Goal: Task Accomplishment & Management: Use online tool/utility

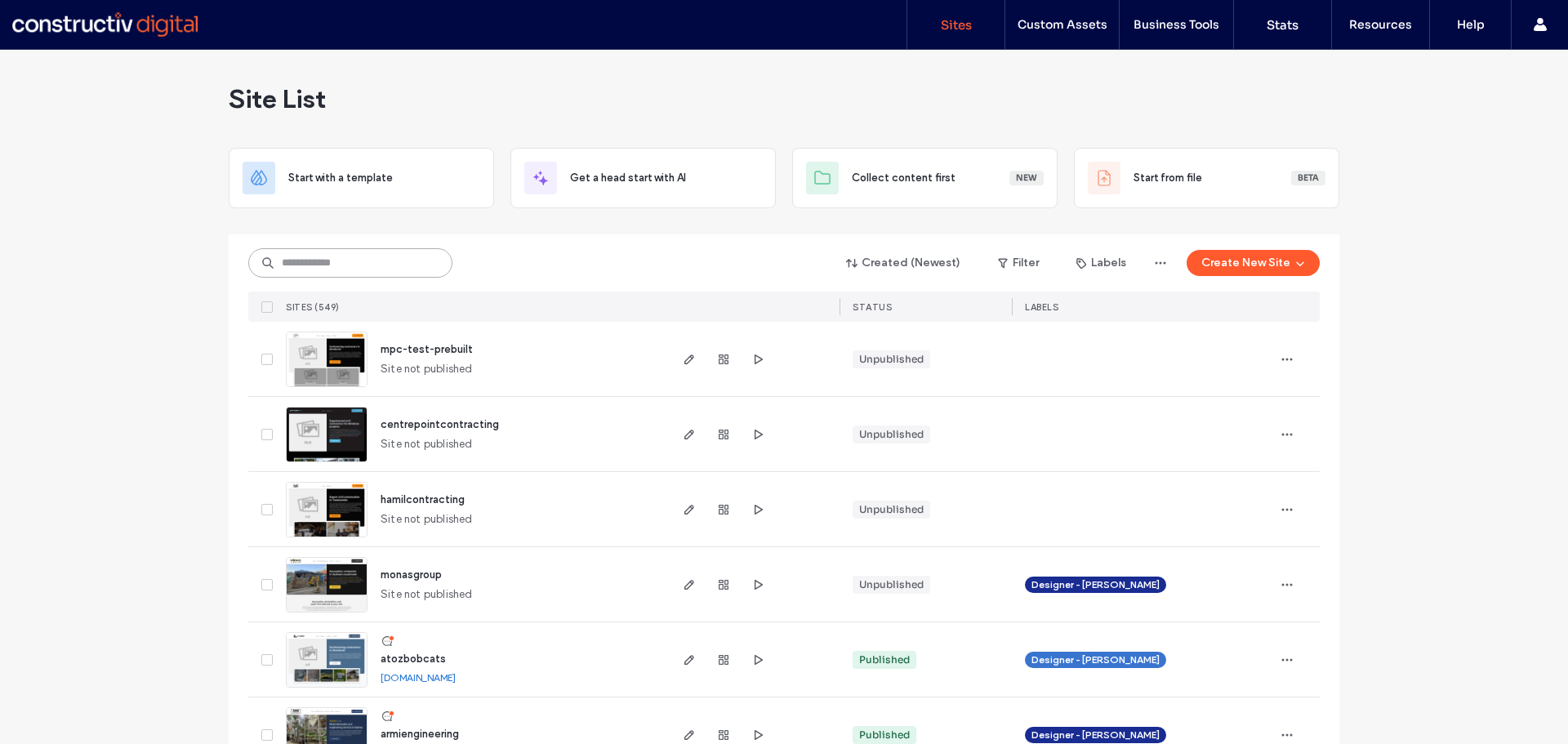
click at [360, 270] on input at bounding box center [350, 263] width 204 height 30
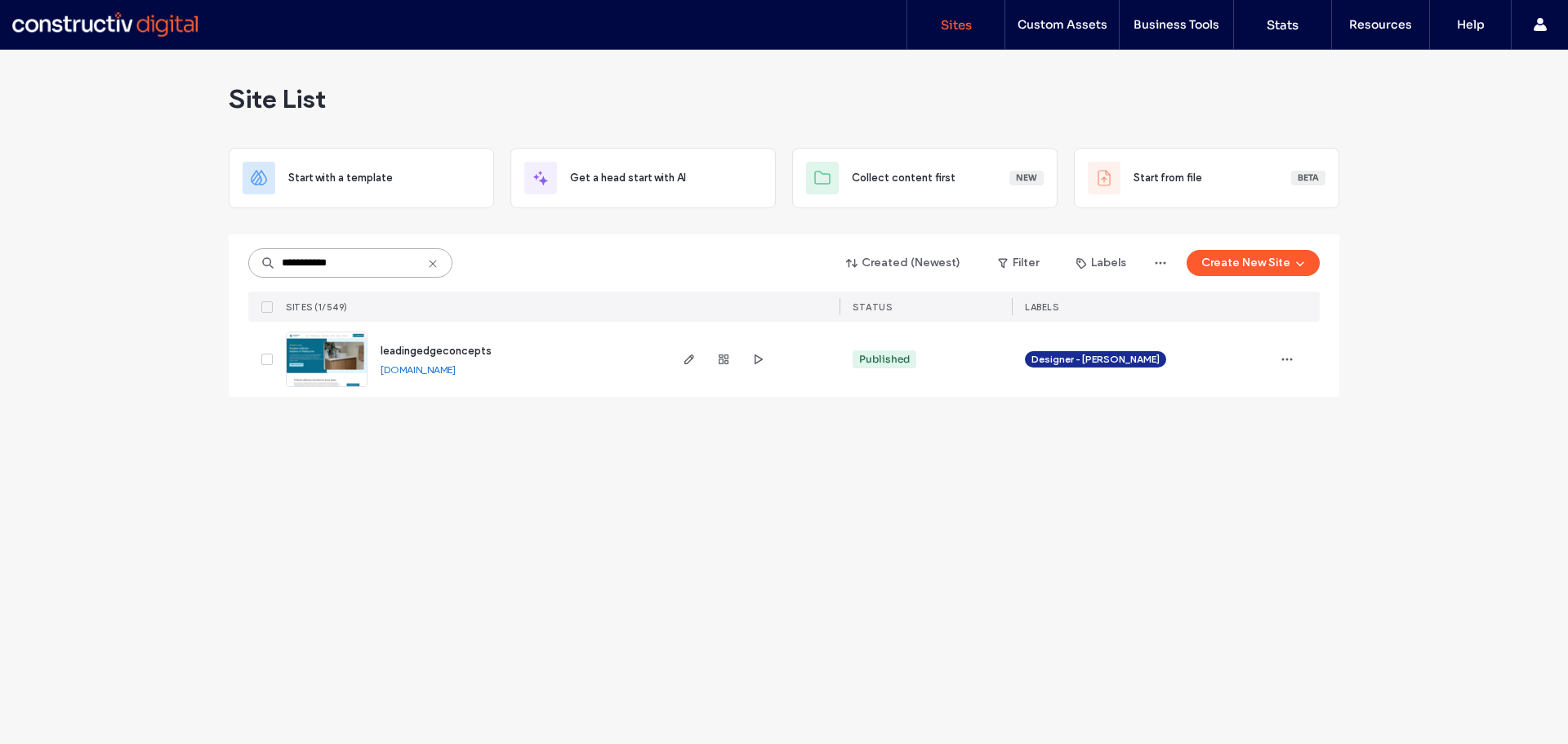
type input "**********"
click at [459, 353] on span "leadingedgeconcepts" at bounding box center [437, 350] width 111 height 12
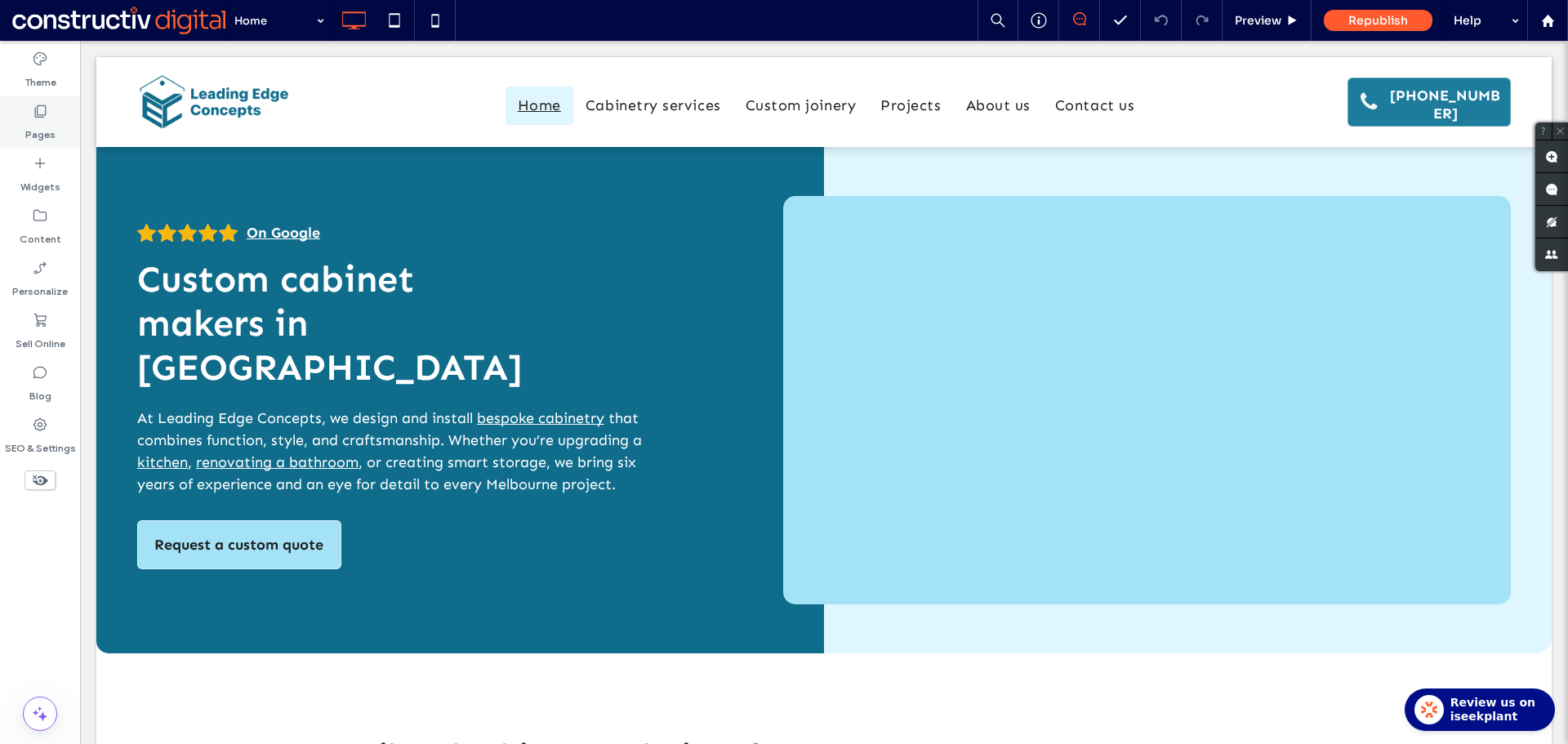
click at [53, 142] on div "Pages" at bounding box center [39, 122] width 80 height 52
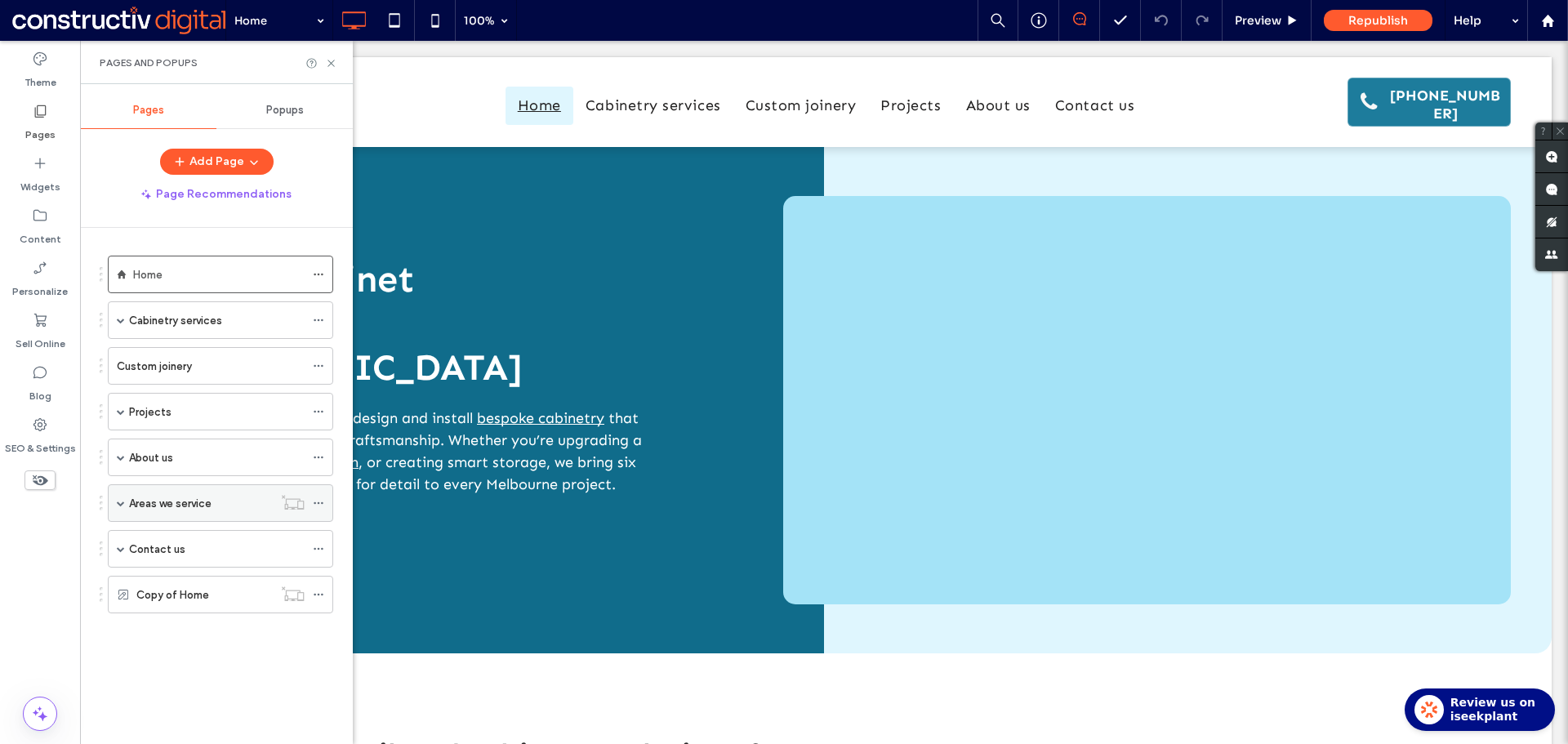
click at [122, 491] on span at bounding box center [121, 502] width 9 height 36
click at [178, 504] on label "Areas we service" at bounding box center [170, 504] width 83 height 29
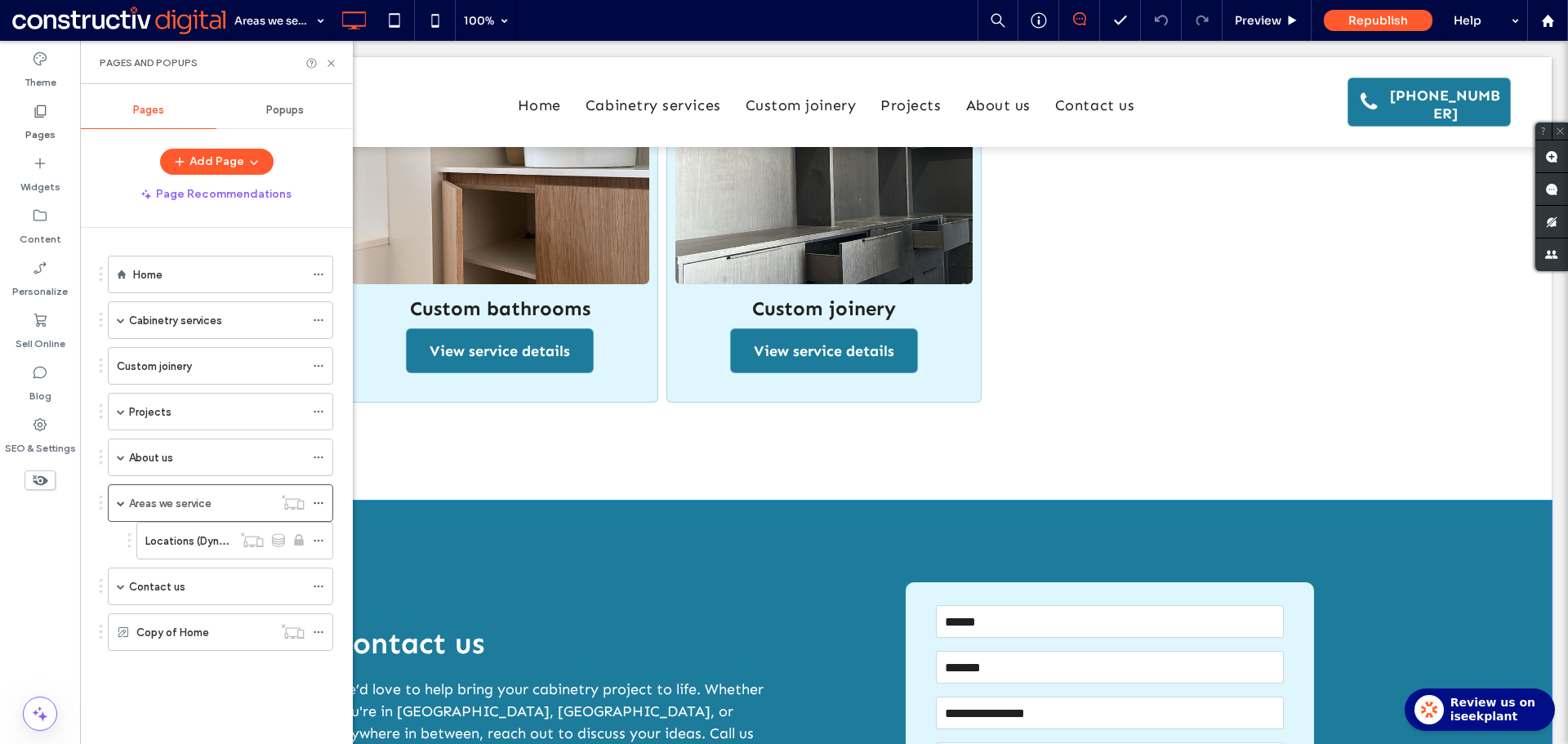
scroll to position [1716, 0]
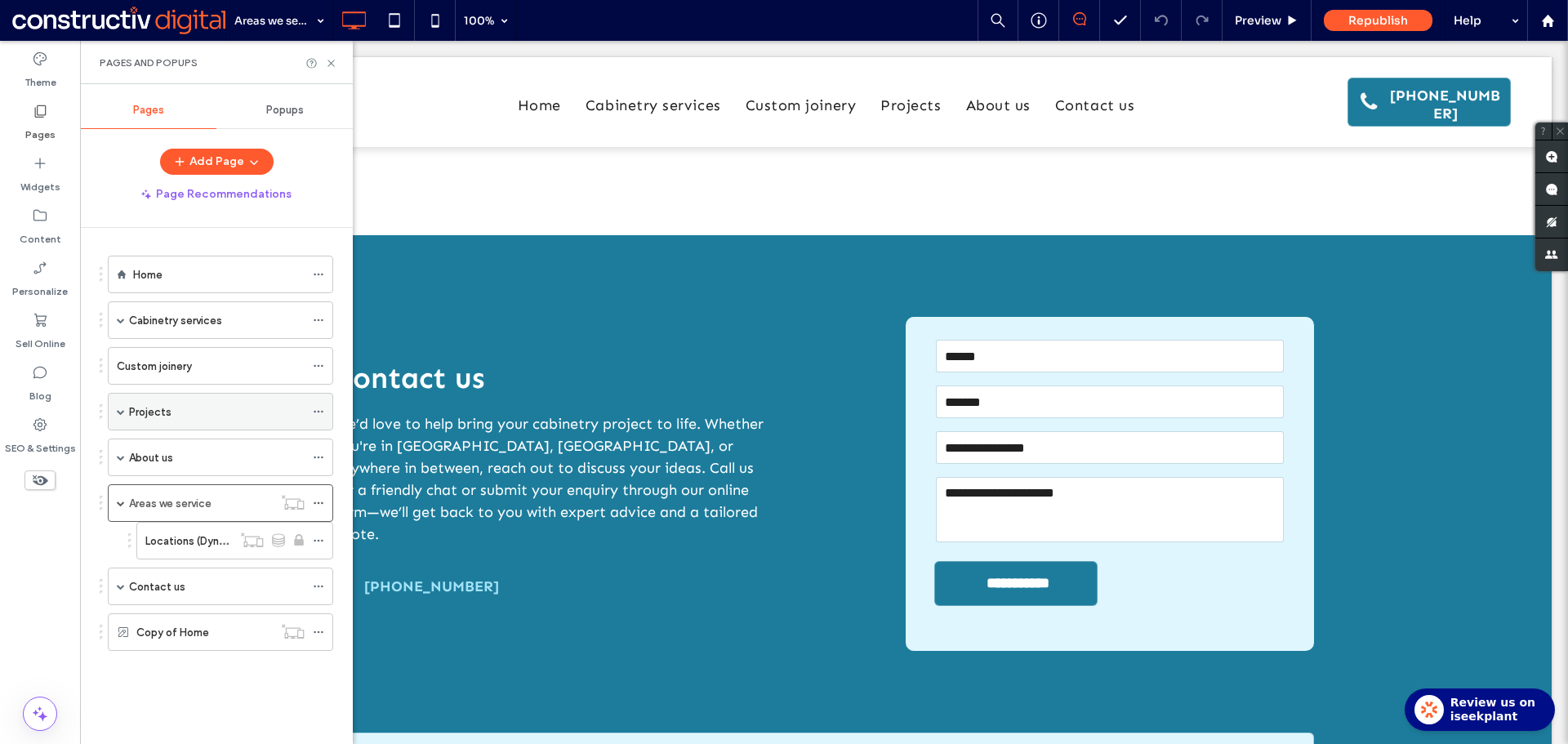
click at [210, 423] on div "Projects" at bounding box center [216, 411] width 176 height 36
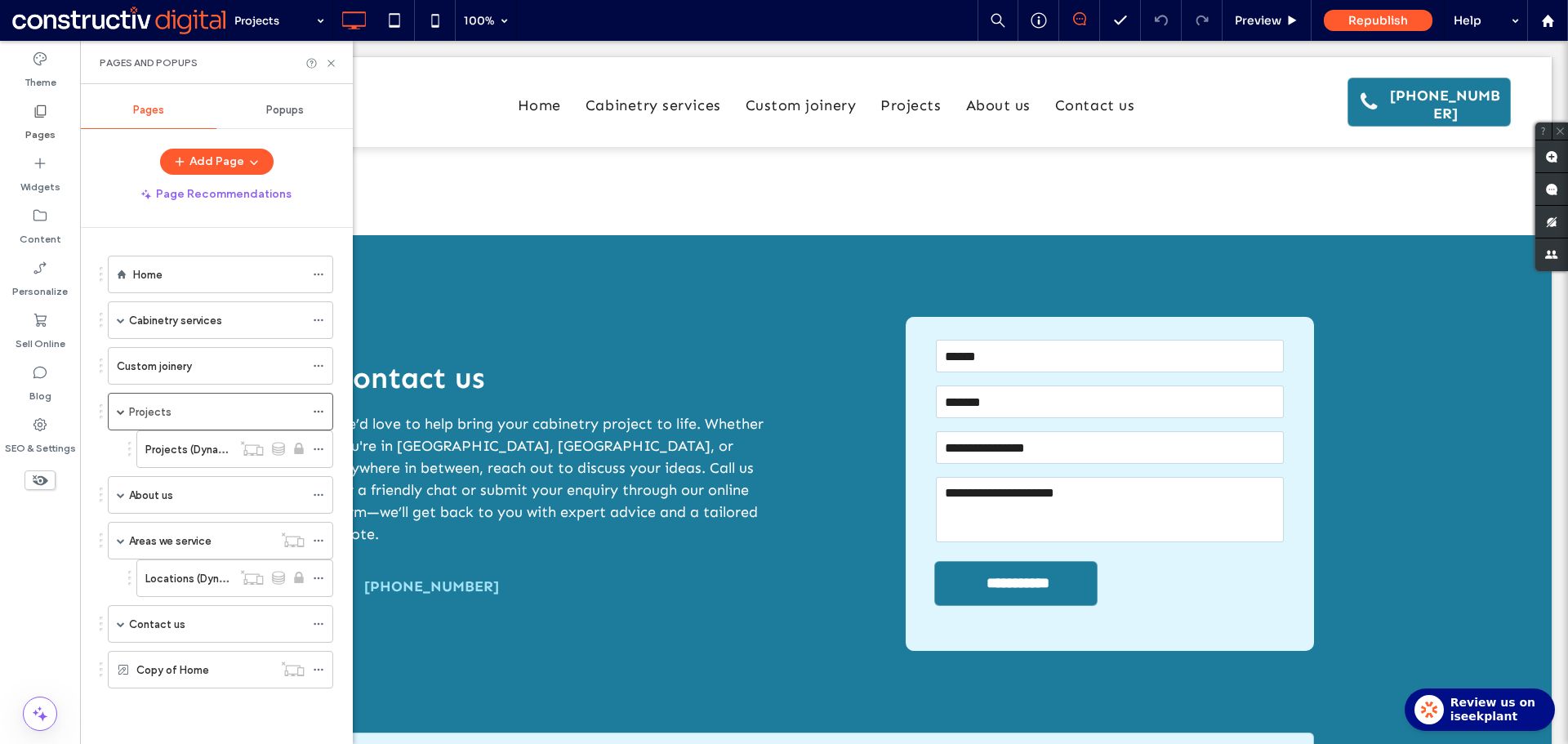
click at [145, 416] on div at bounding box center [784, 372] width 1568 height 744
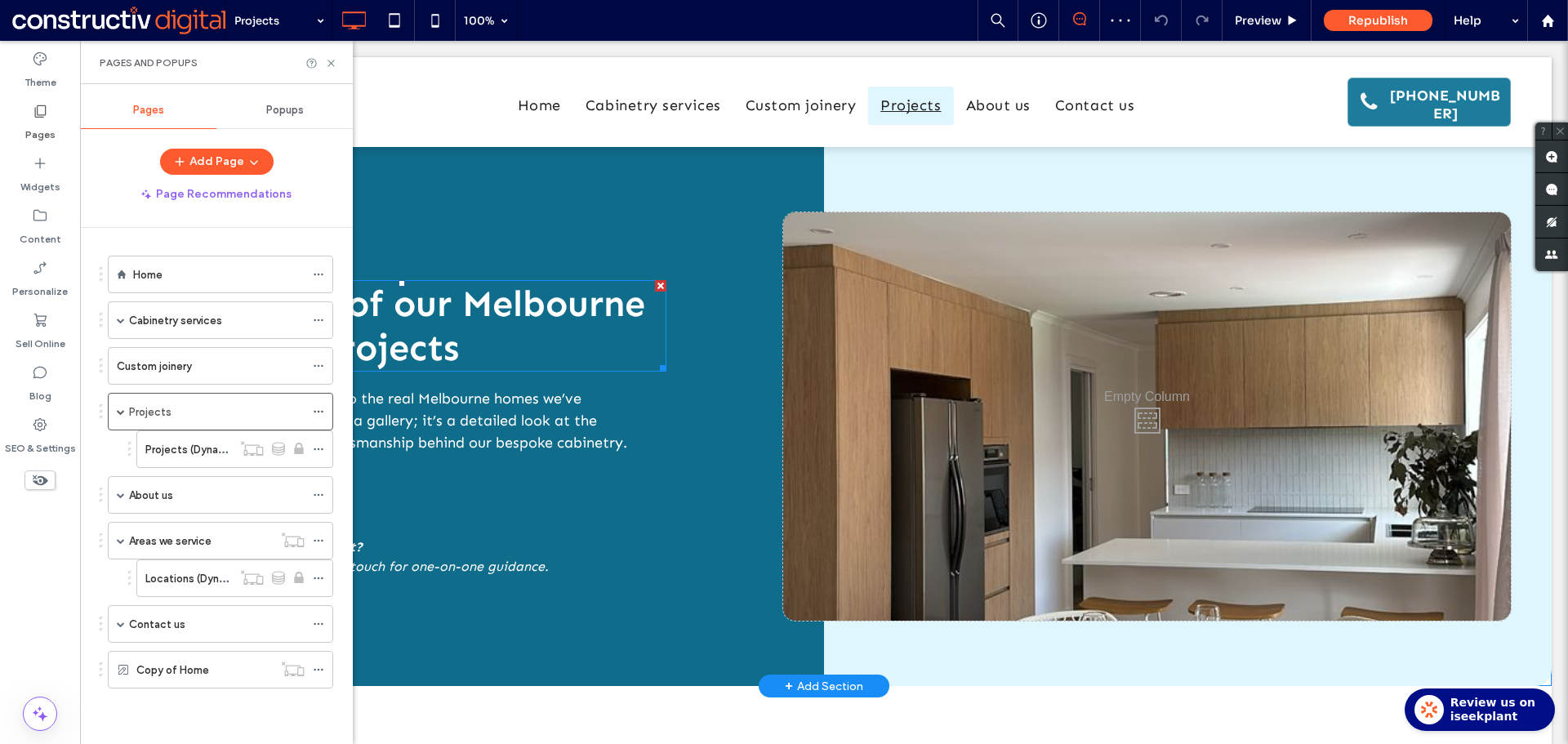
click at [424, 334] on span "A showcase of our Melbourne cabinetry projects" at bounding box center [391, 326] width 508 height 88
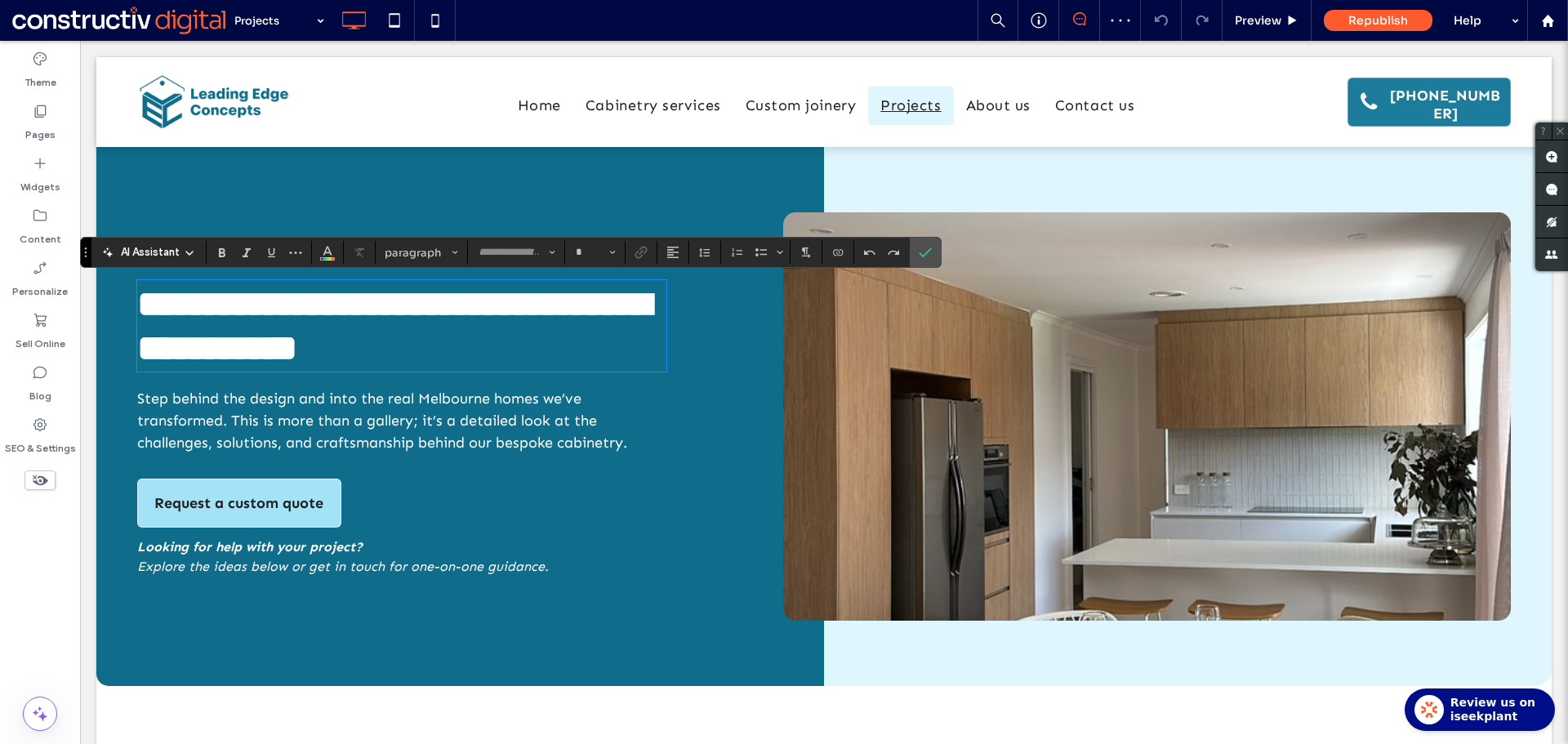
type input "***"
type input "**"
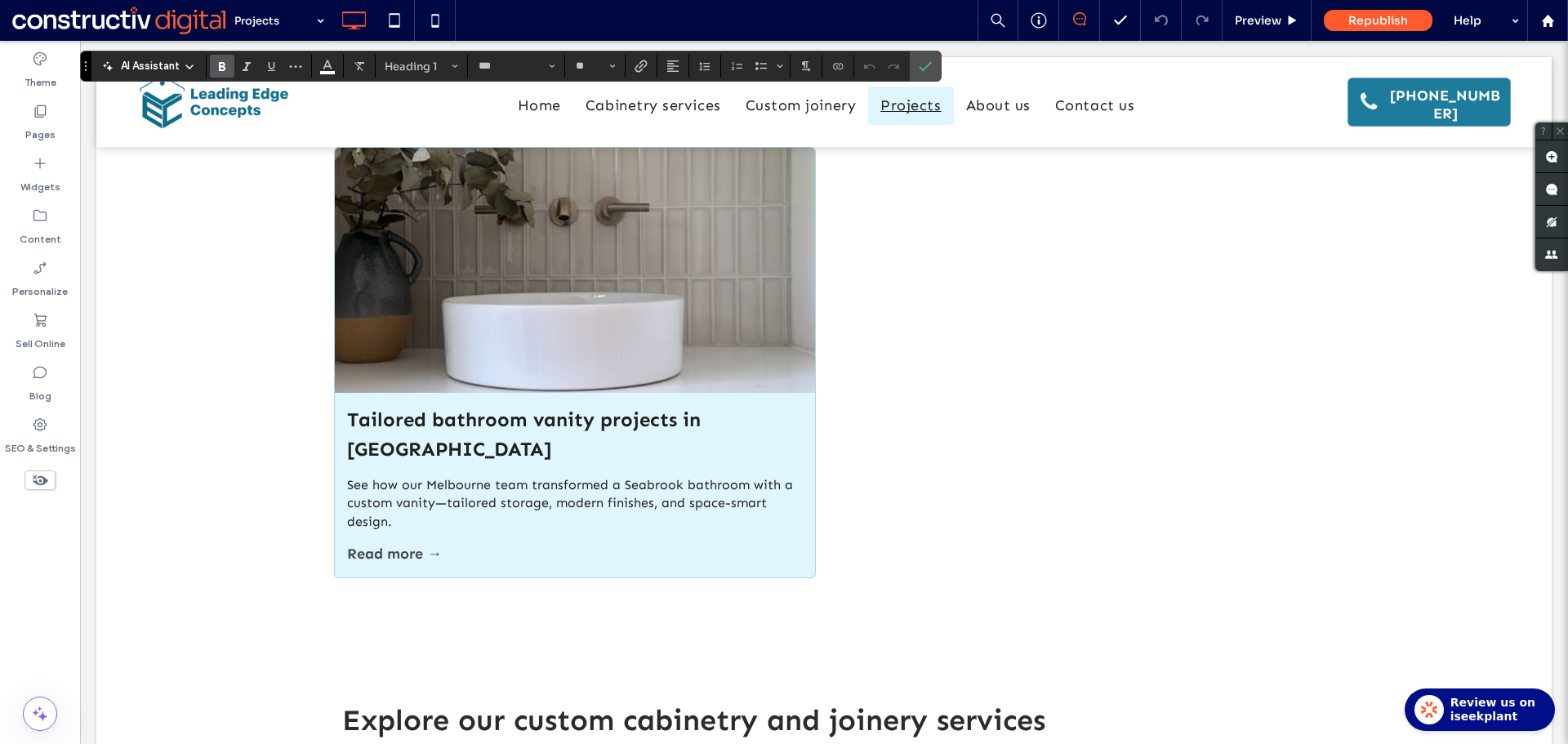
scroll to position [1389, 0]
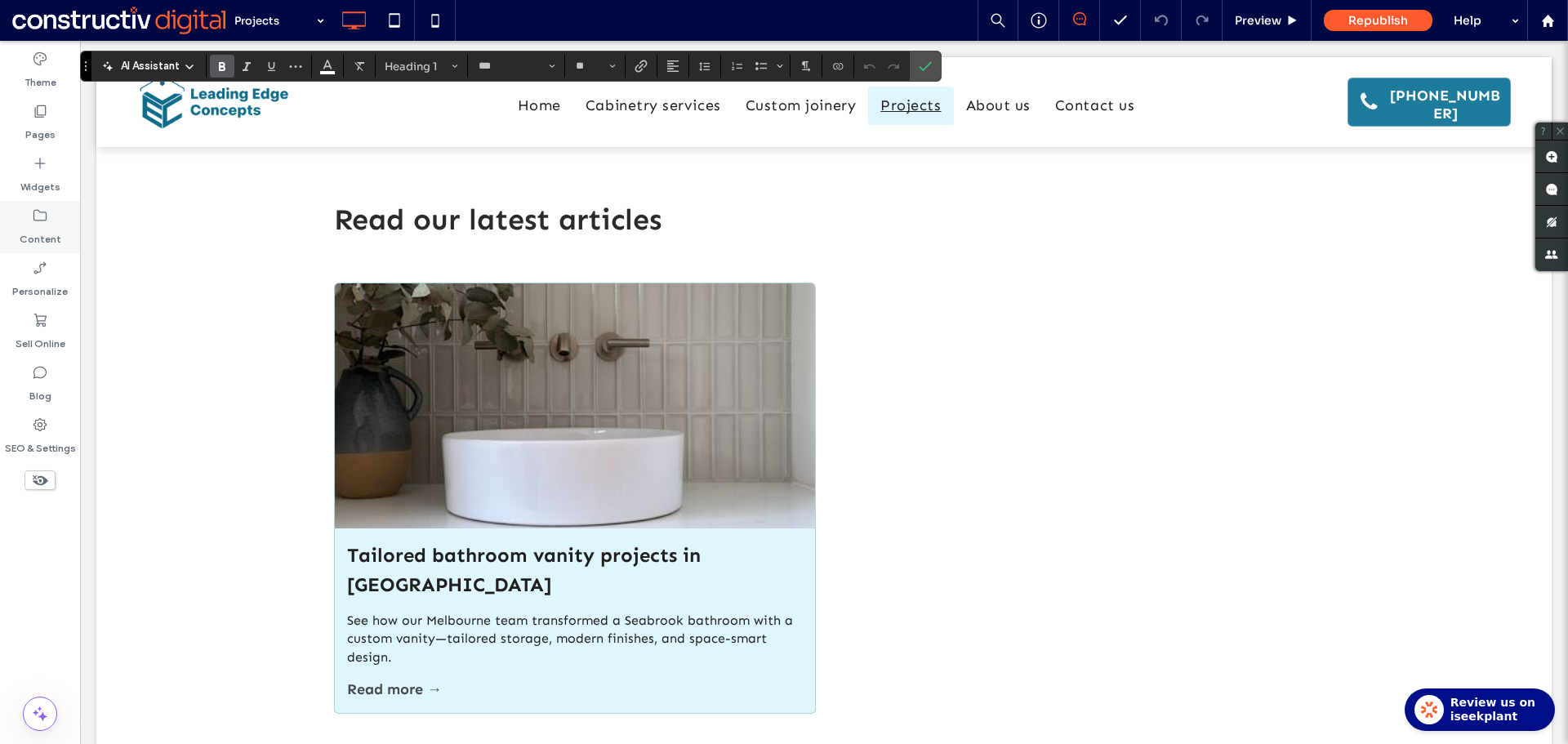
click at [47, 228] on label "Content" at bounding box center [39, 235] width 41 height 23
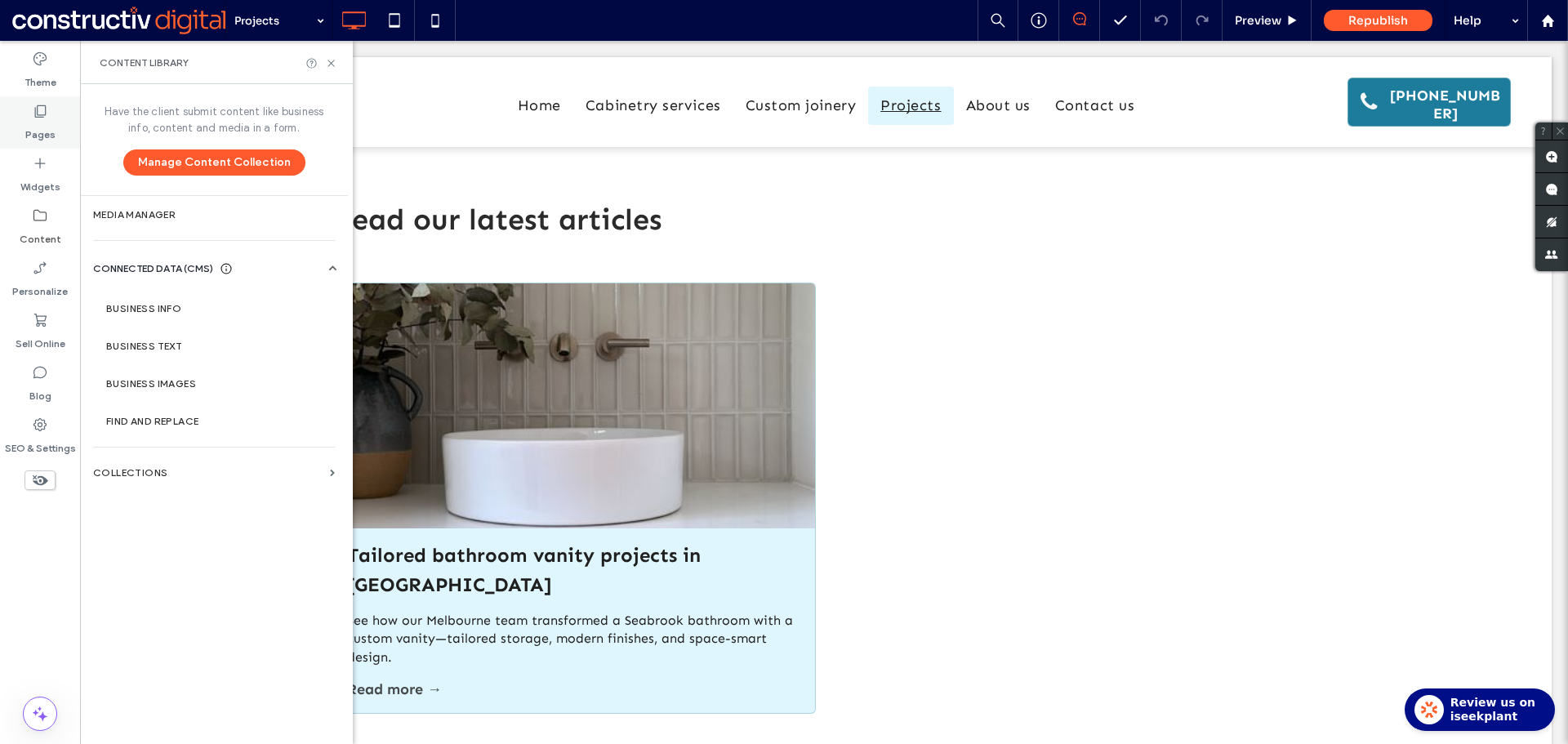
click at [37, 130] on label "Pages" at bounding box center [39, 131] width 30 height 23
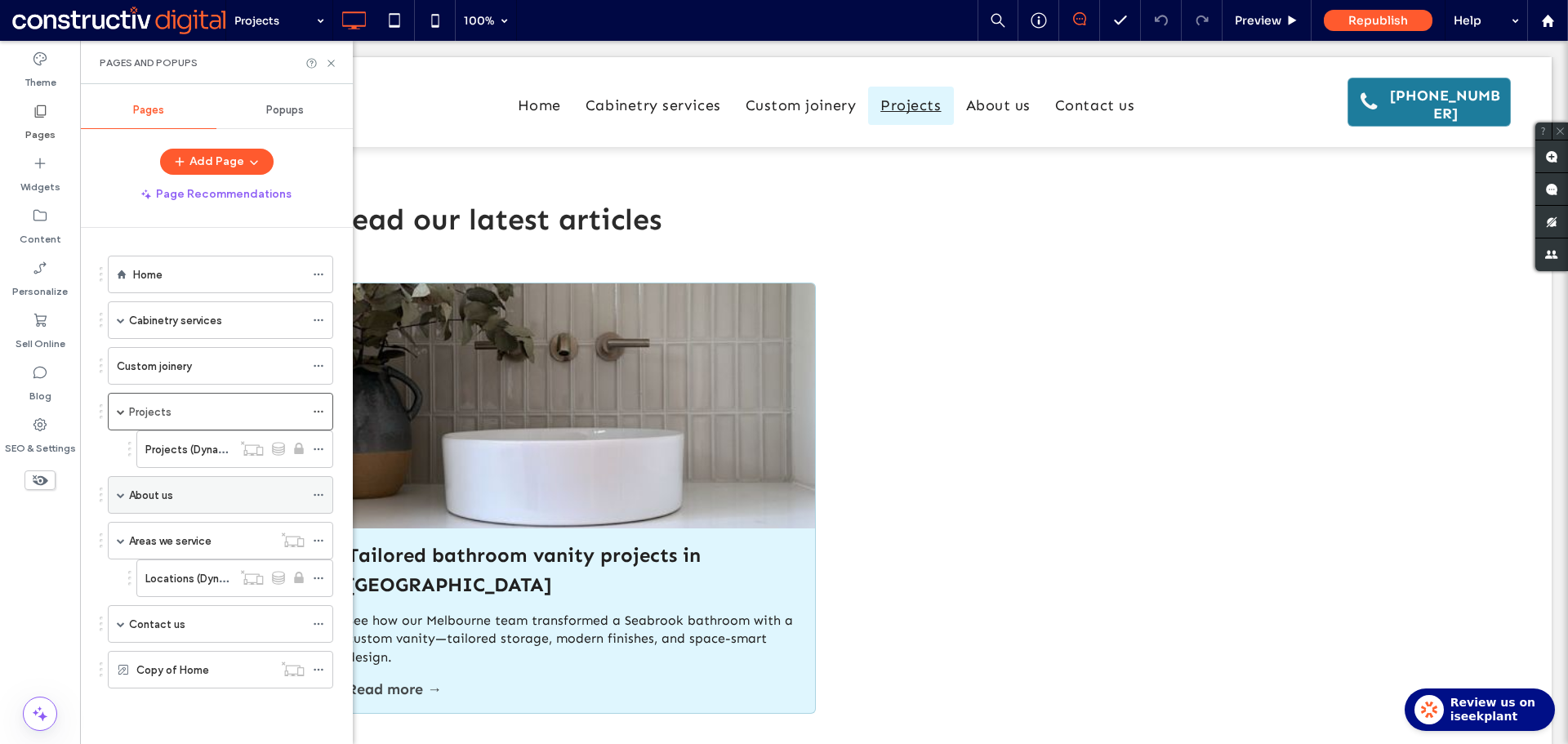
click at [178, 506] on div "About us" at bounding box center [216, 494] width 176 height 36
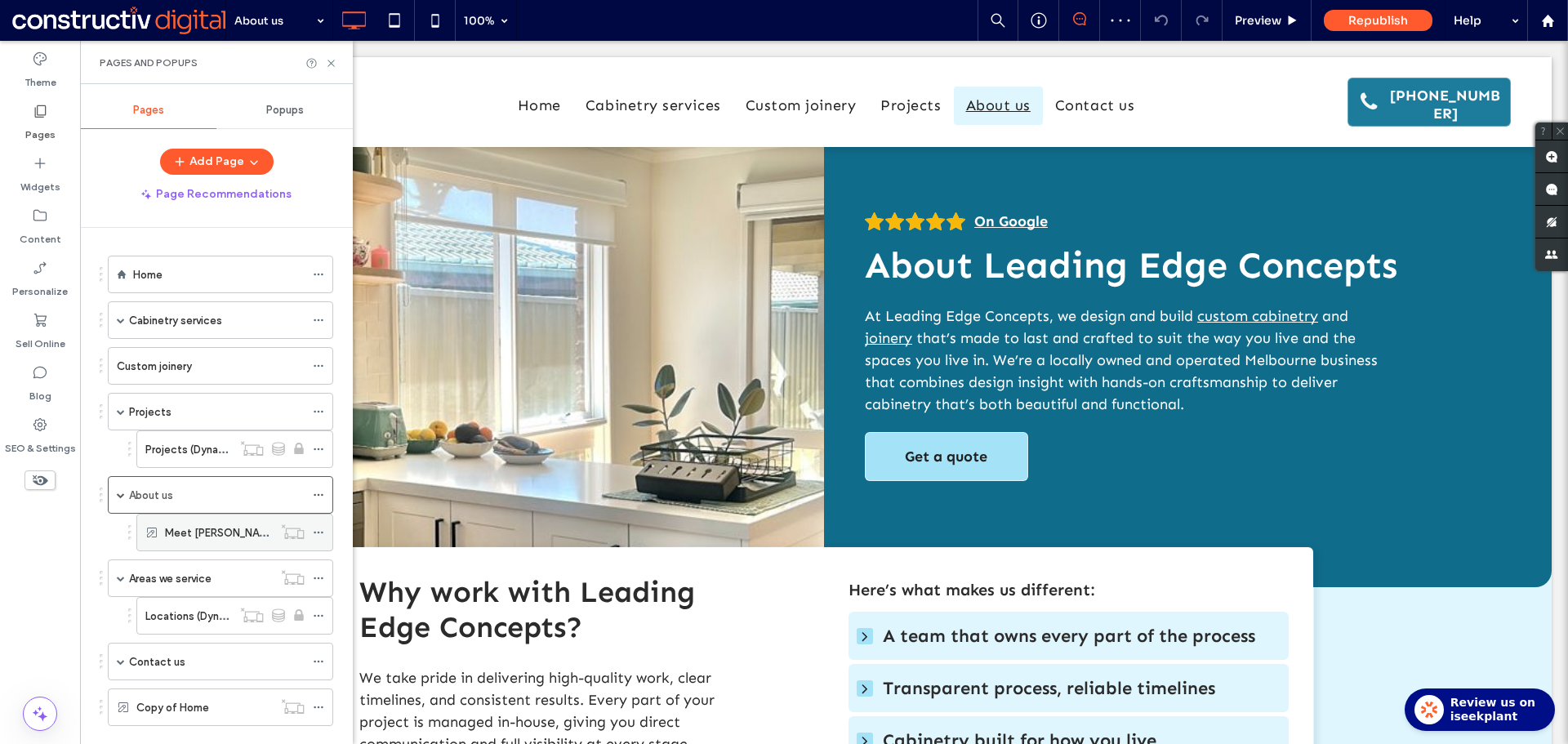
click at [192, 534] on label "Meet [PERSON_NAME]" at bounding box center [221, 533] width 112 height 29
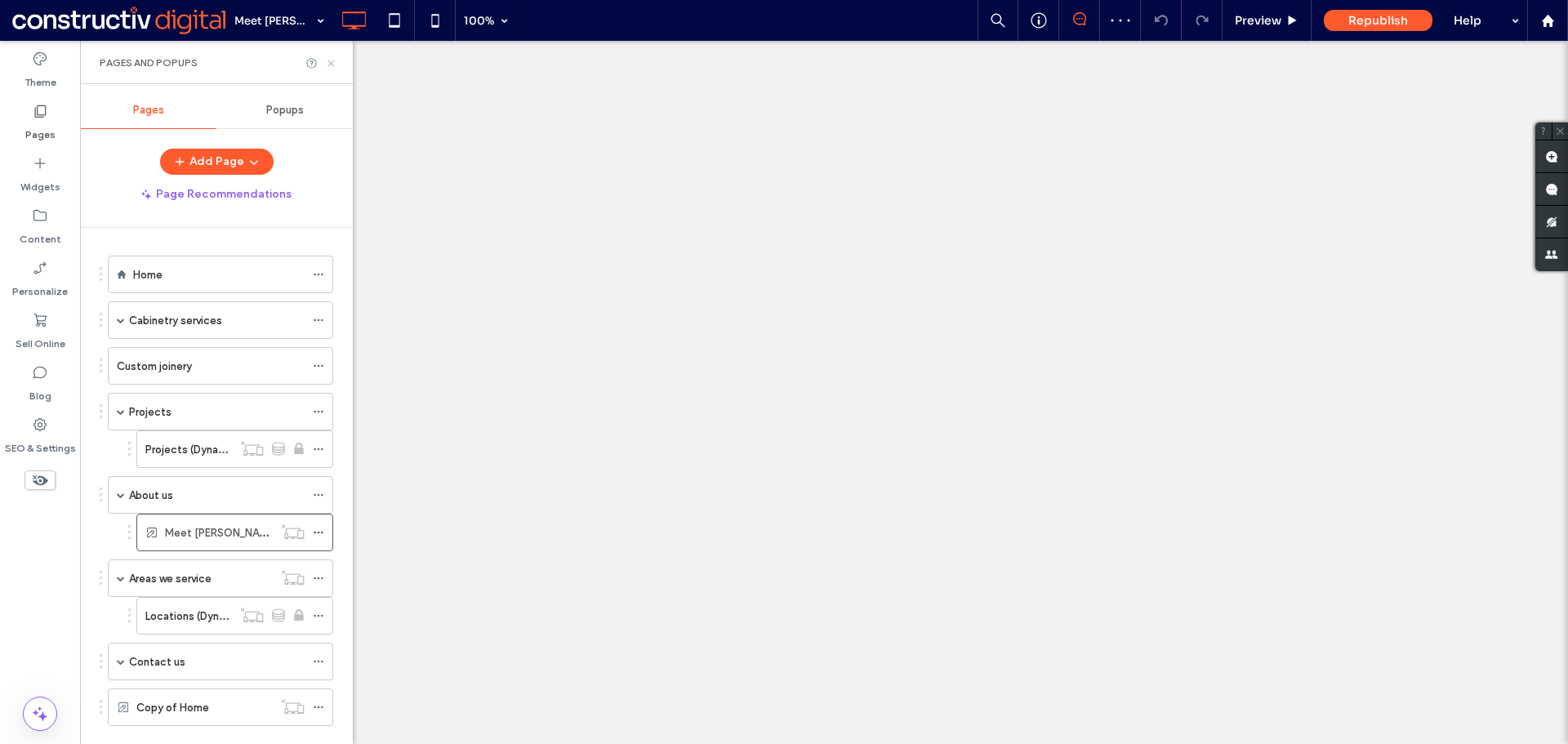
drag, startPoint x: 334, startPoint y: 62, endPoint x: 236, endPoint y: 96, distance: 103.7
click at [334, 62] on icon at bounding box center [331, 63] width 12 height 12
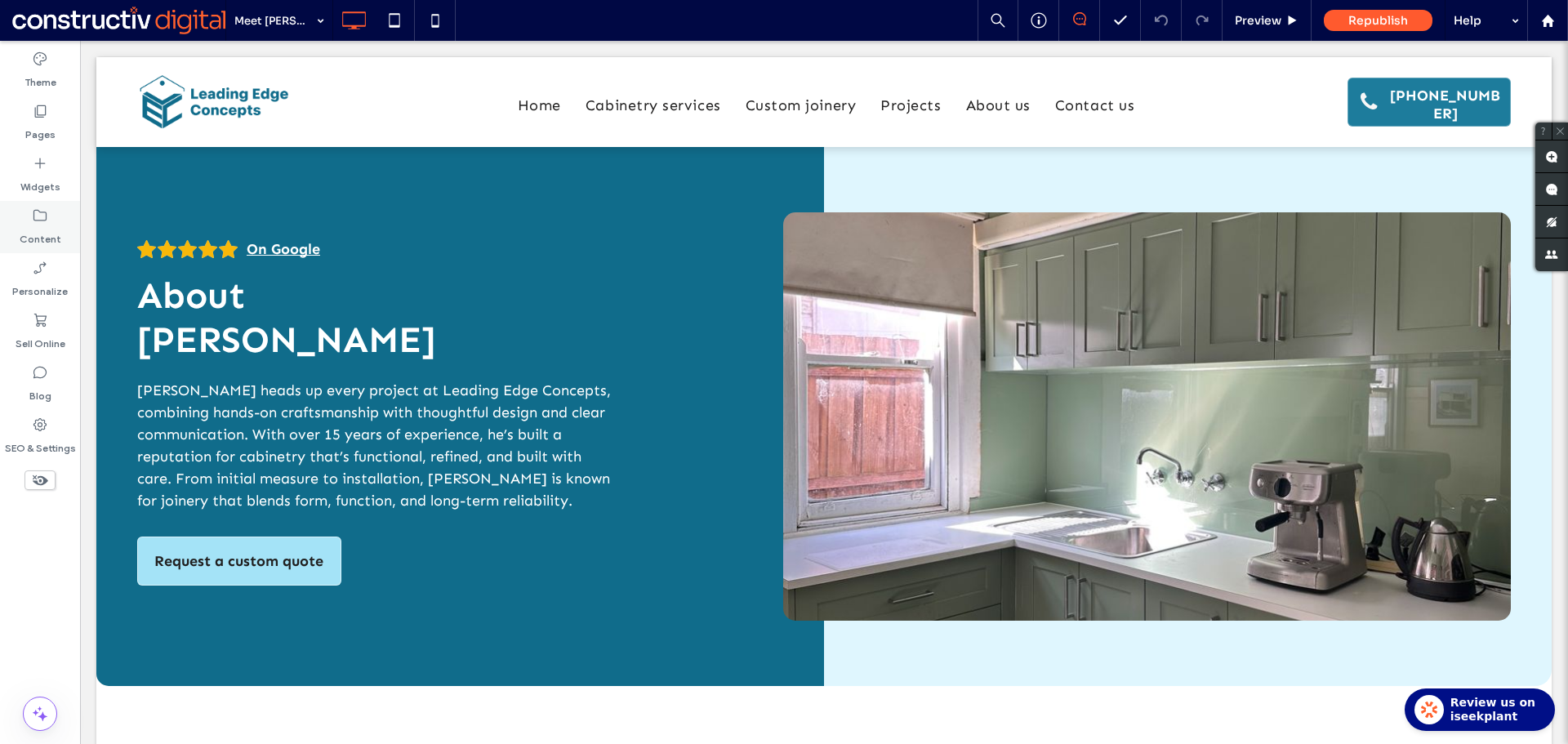
click at [32, 218] on icon at bounding box center [39, 215] width 16 height 16
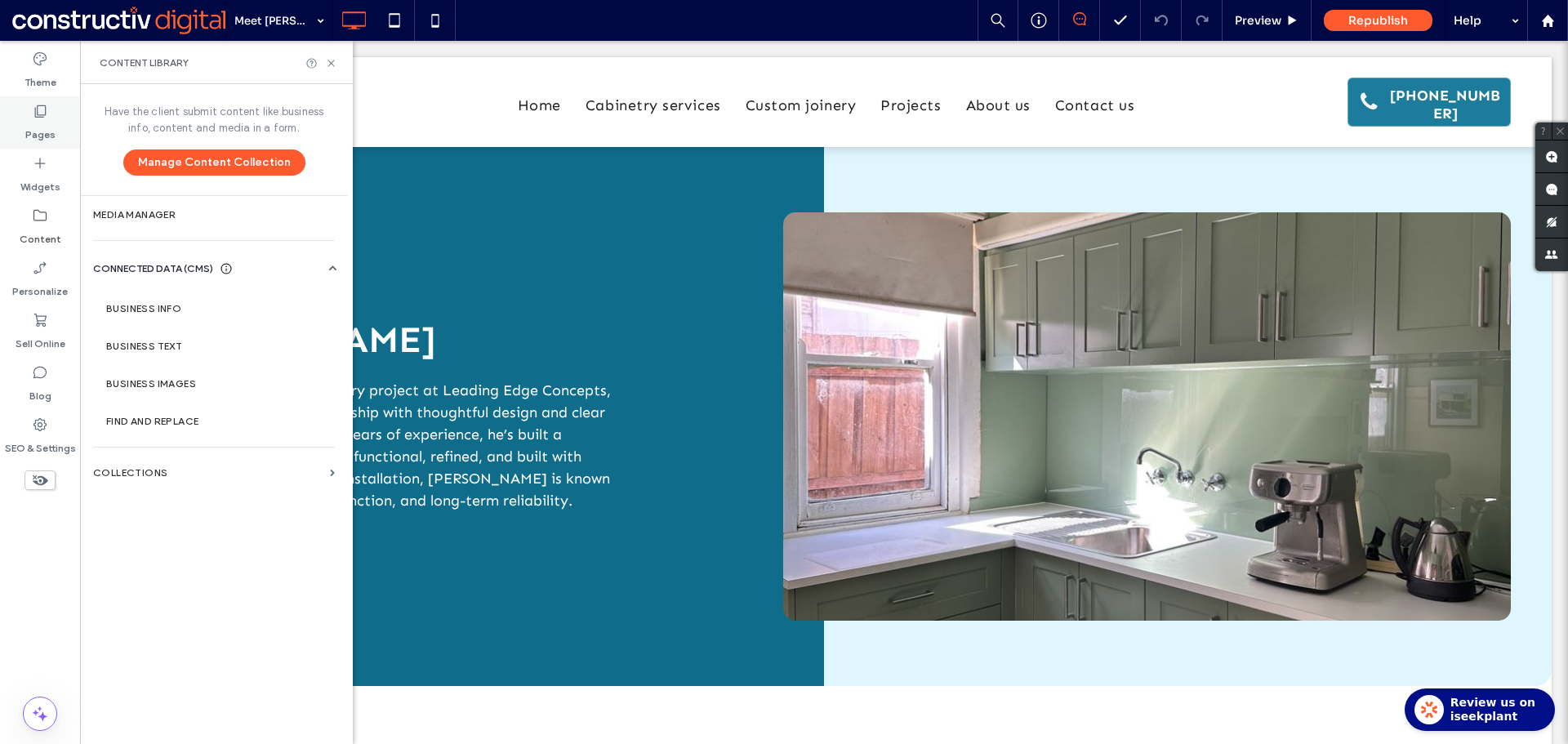
click at [49, 120] on label "Pages" at bounding box center [39, 131] width 30 height 23
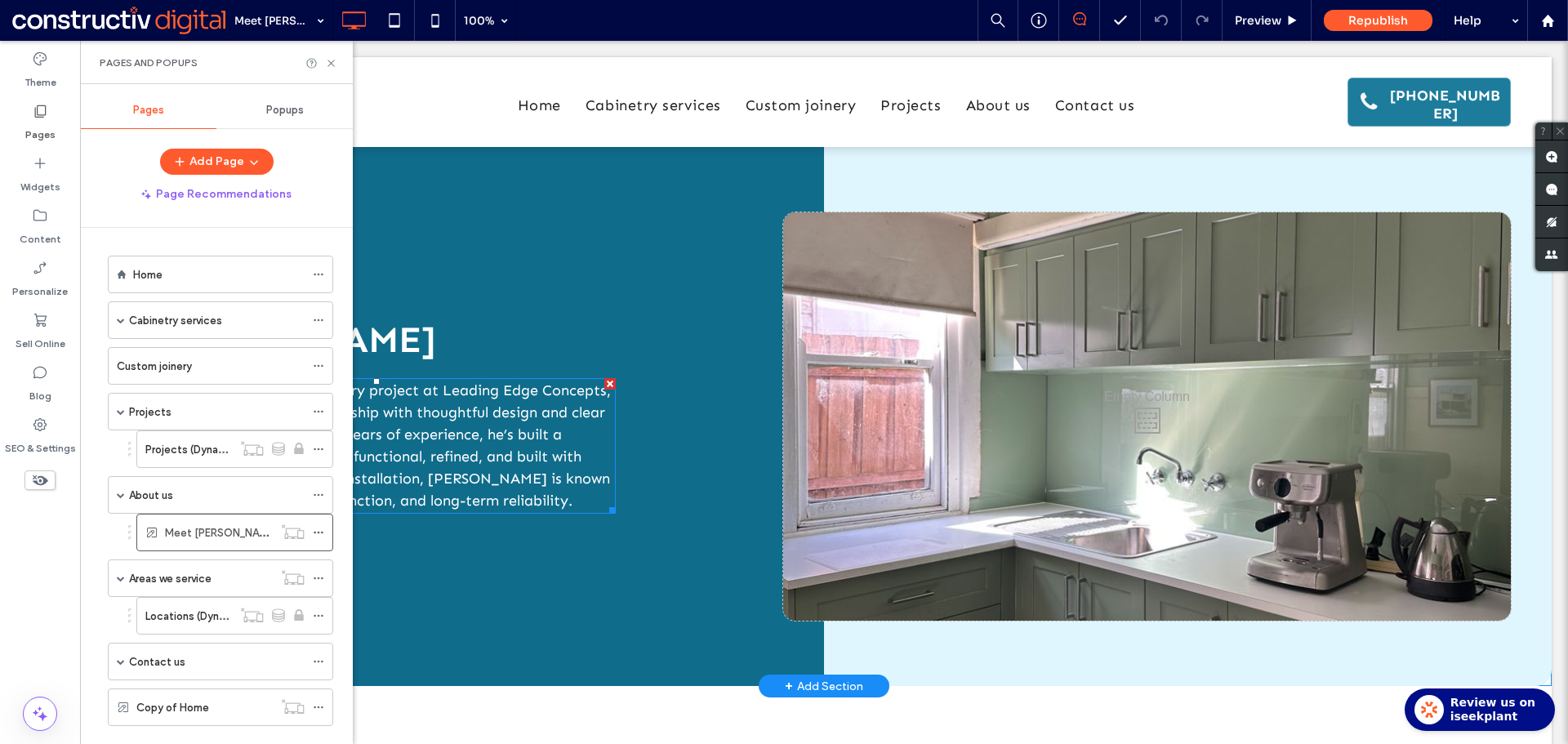
click at [457, 390] on span "[PERSON_NAME] heads up every project at Leading Edge Concepts, combining hands-…" at bounding box center [374, 445] width 474 height 129
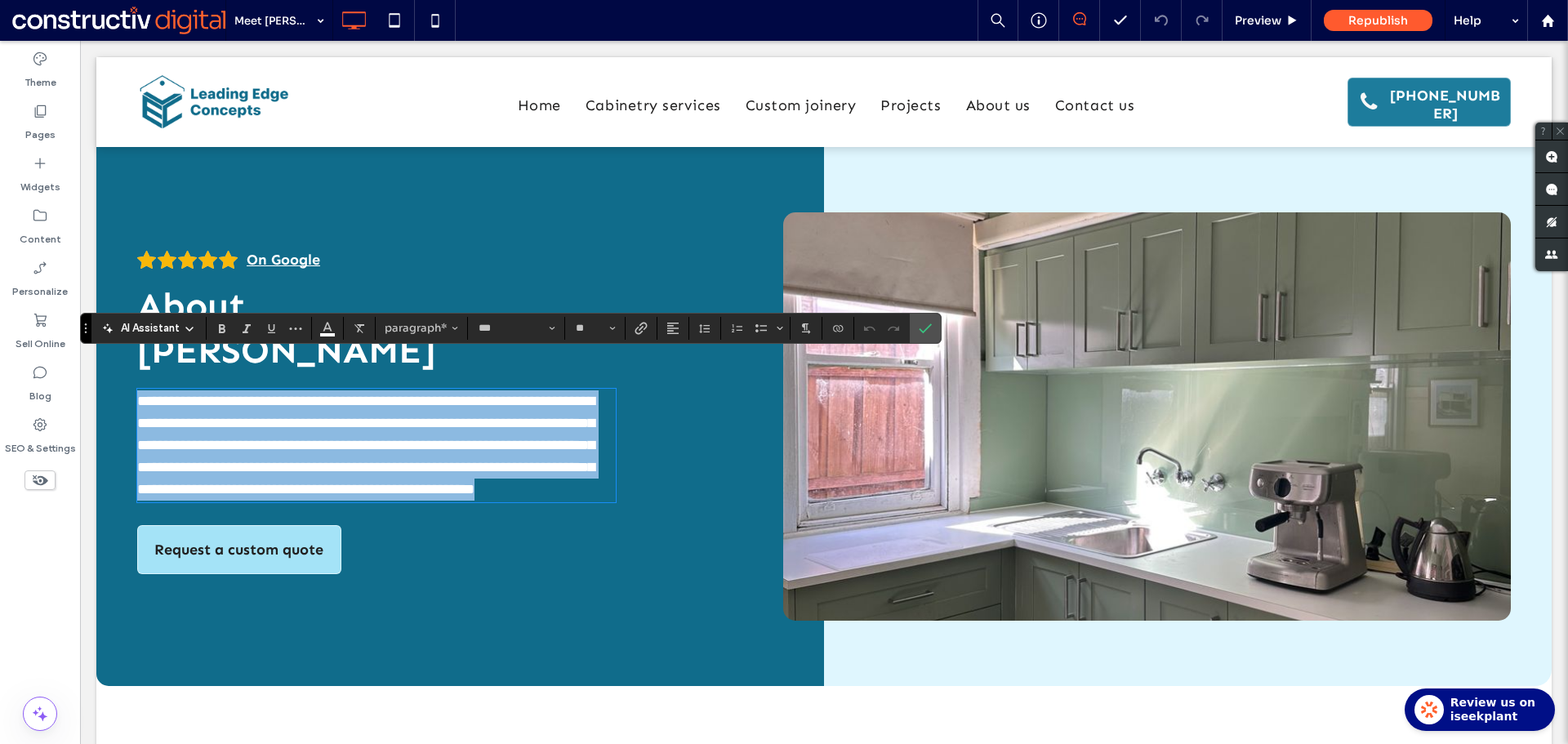
click at [428, 411] on span "**********" at bounding box center [366, 444] width 458 height 103
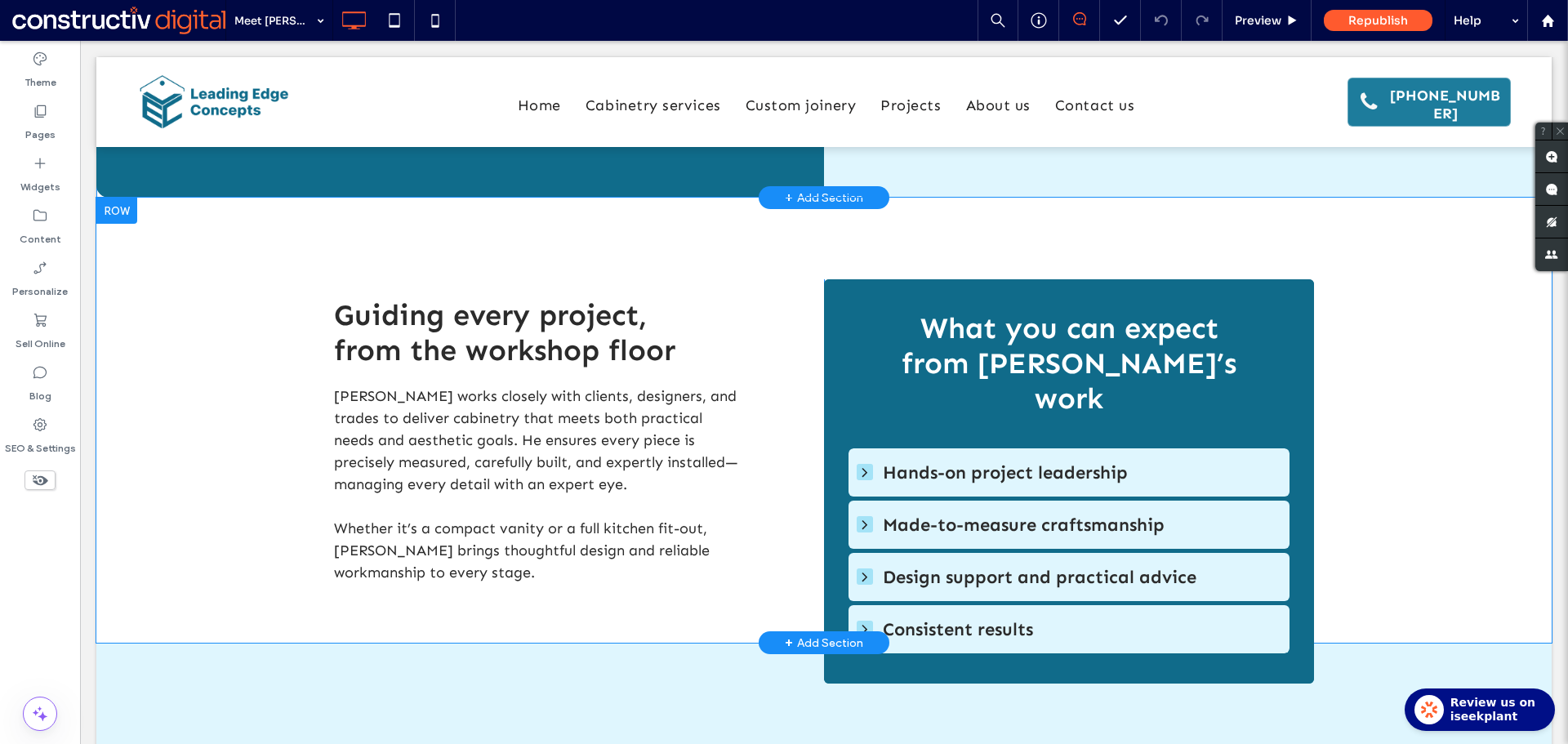
scroll to position [491, 0]
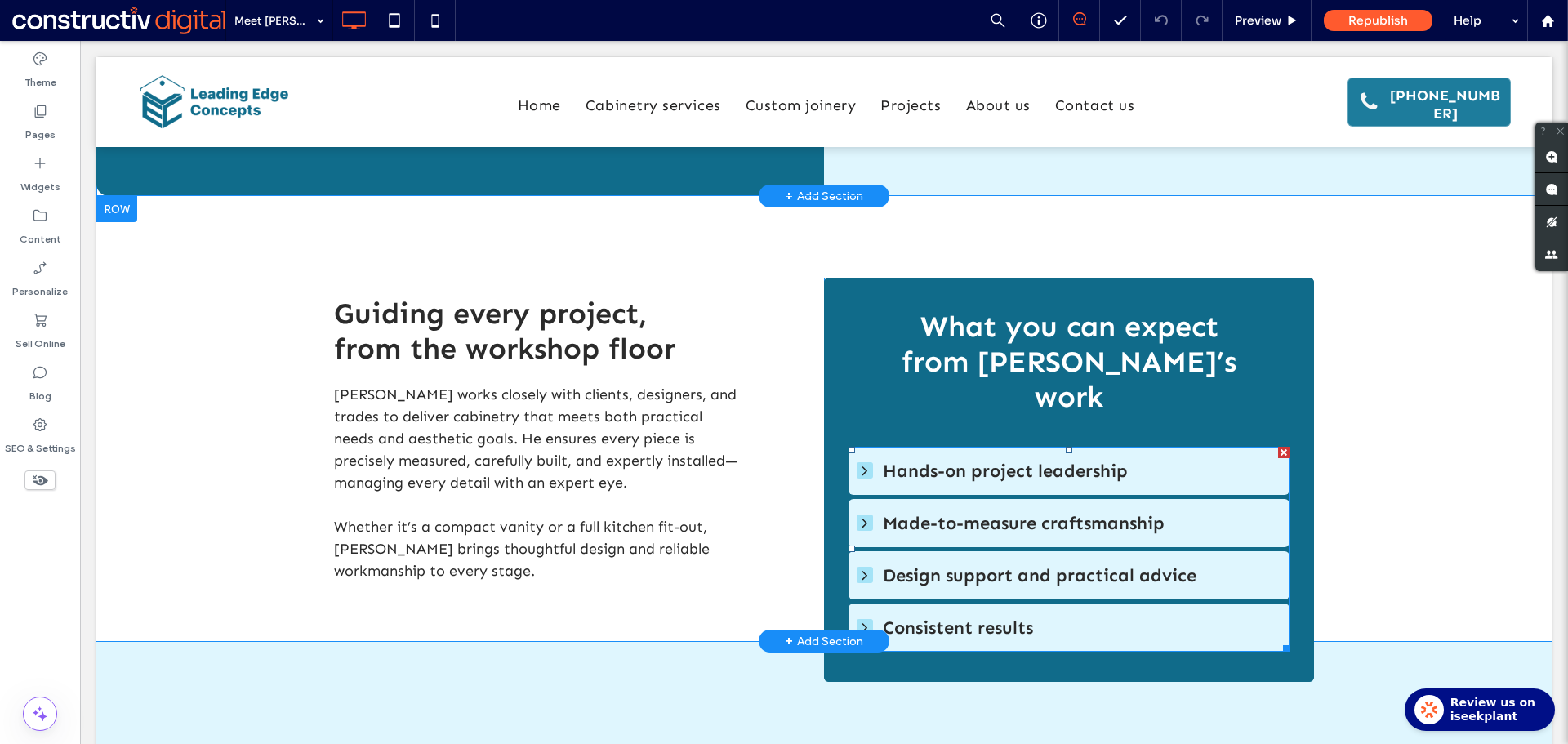
click at [1036, 462] on span "Hands-on project leadership" at bounding box center [1081, 470] width 398 height 22
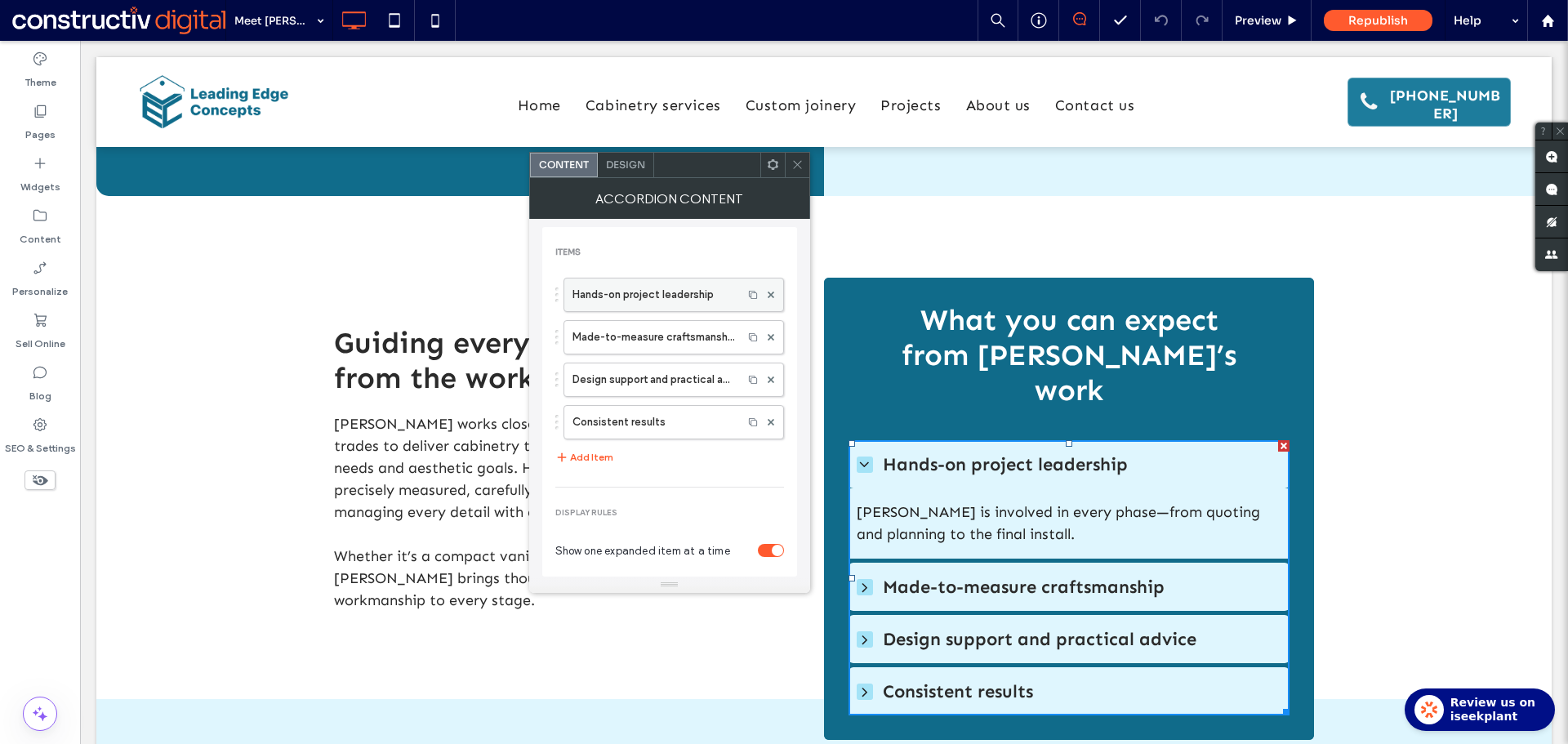
click at [605, 294] on label "Hands-on project leadership" at bounding box center [653, 295] width 161 height 33
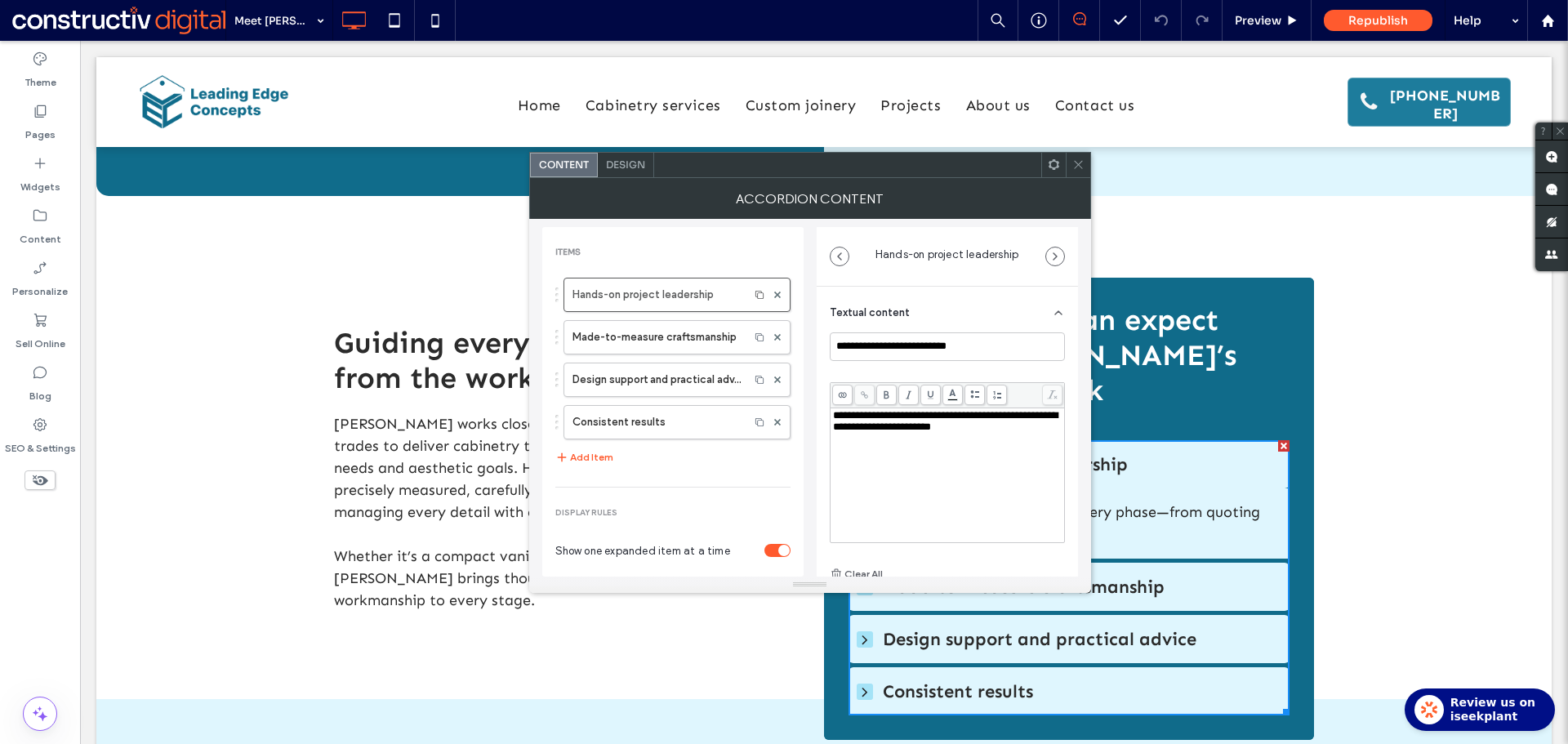
click at [1077, 168] on icon at bounding box center [1078, 164] width 12 height 12
